Goal: Transaction & Acquisition: Purchase product/service

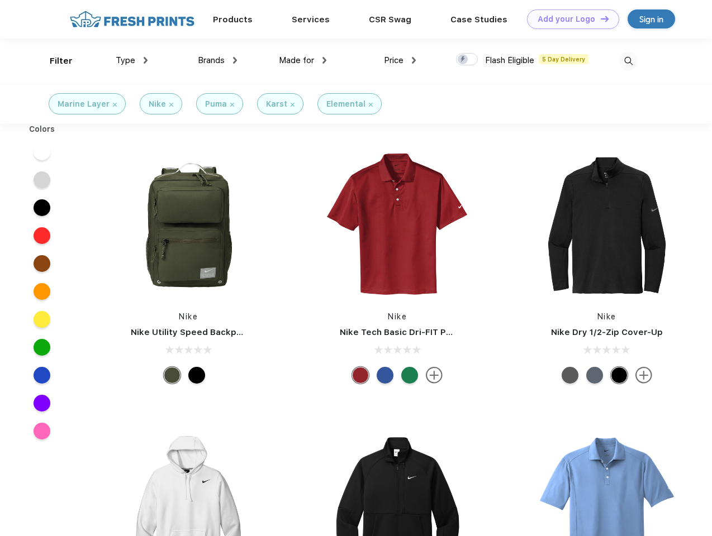
click at [569, 19] on link "Add your Logo Design Tool" at bounding box center [573, 19] width 92 height 20
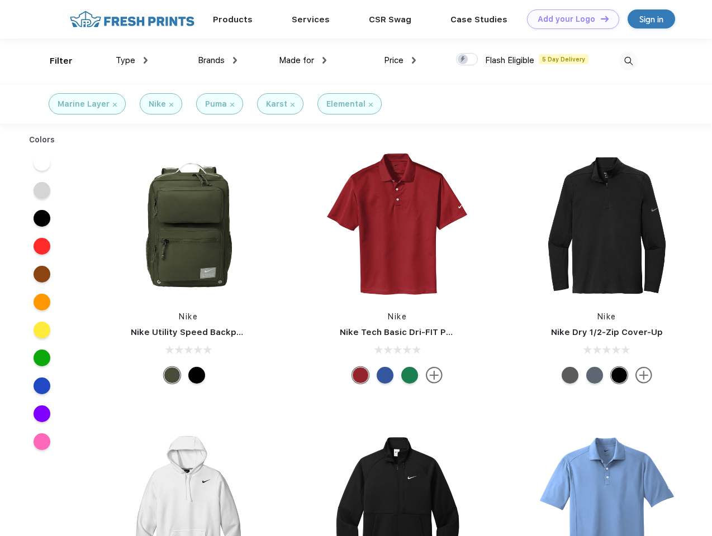
click at [0, 0] on div "Design Tool" at bounding box center [0, 0] width 0 height 0
click at [599, 18] on link "Add your Logo Design Tool" at bounding box center [573, 19] width 92 height 20
click at [54, 61] on div "Filter" at bounding box center [61, 61] width 23 height 13
click at [132, 60] on span "Type" at bounding box center [126, 60] width 20 height 10
click at [217, 60] on span "Brands" at bounding box center [211, 60] width 27 height 10
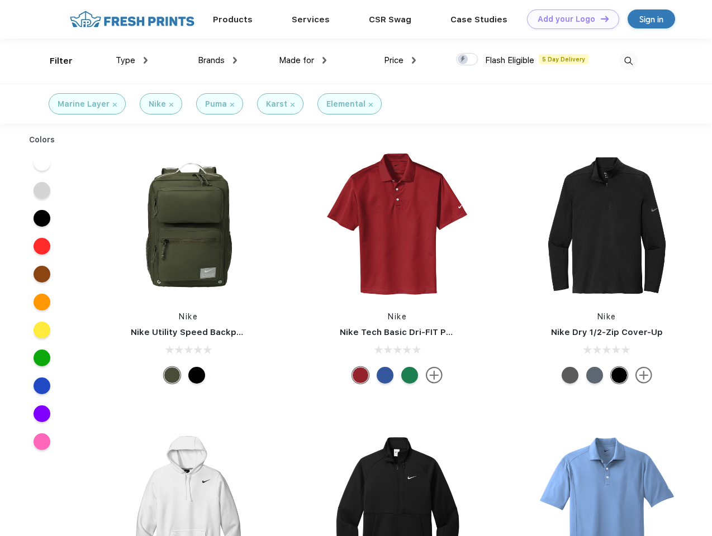
click at [303, 60] on span "Made for" at bounding box center [296, 60] width 35 height 10
click at [400, 60] on span "Price" at bounding box center [394, 60] width 20 height 10
click at [467, 60] on div at bounding box center [467, 59] width 22 height 12
click at [463, 60] on input "checkbox" at bounding box center [459, 56] width 7 height 7
click at [628, 61] on img at bounding box center [628, 61] width 18 height 18
